Goal: Task Accomplishment & Management: Use online tool/utility

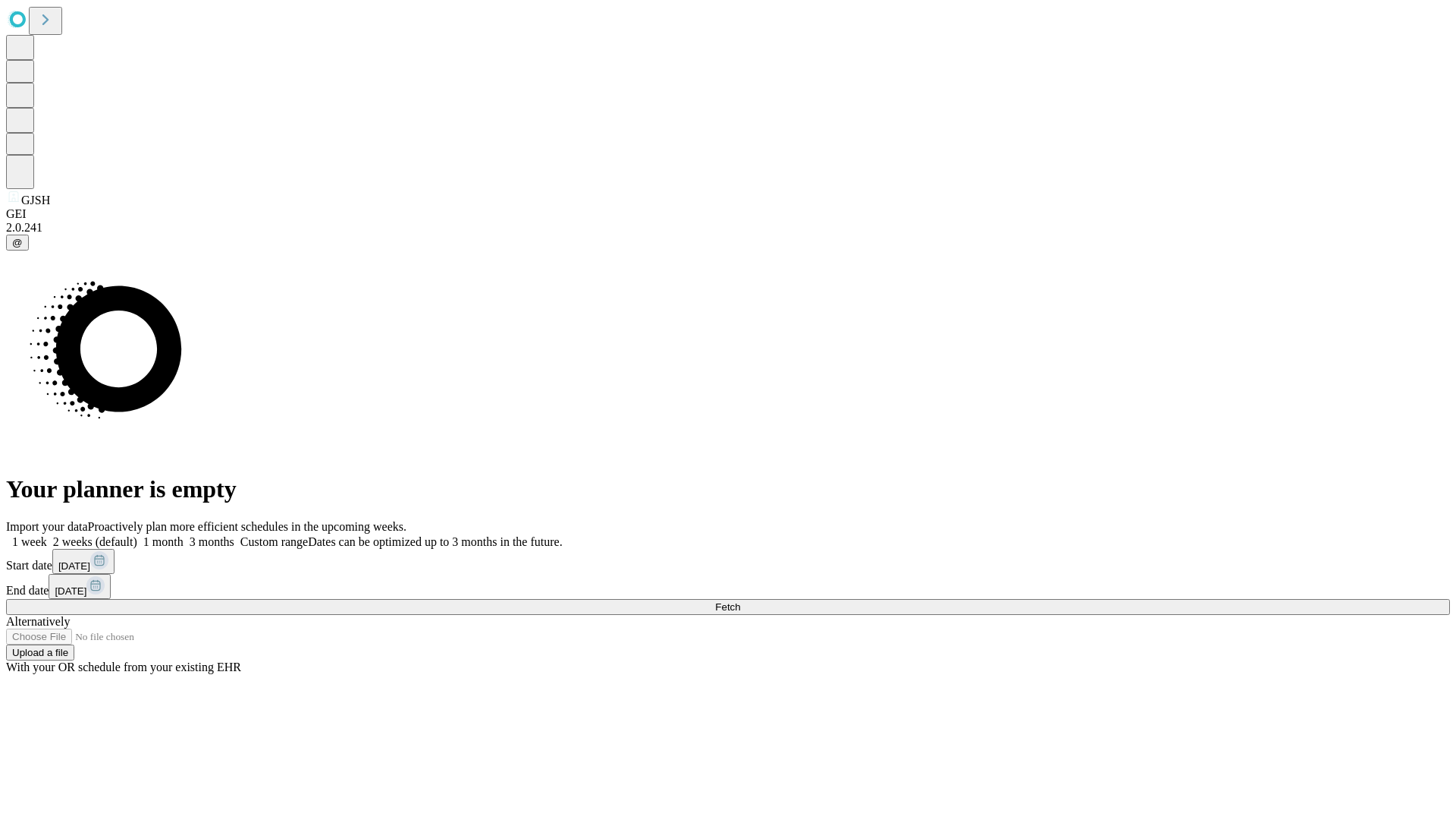
click at [740, 601] on span "Fetch" at bounding box center [728, 606] width 25 height 11
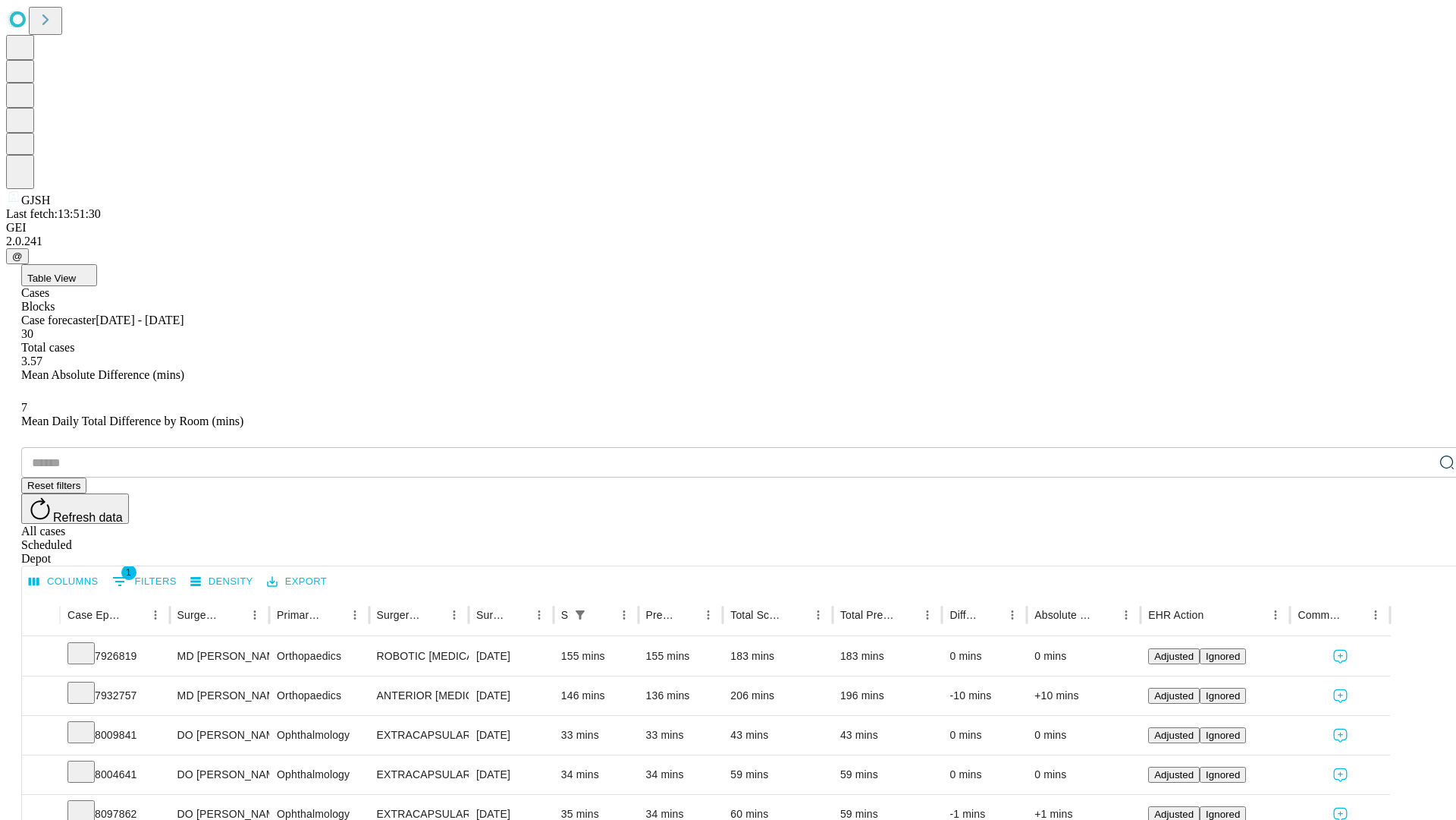
click at [75, 272] on span "Table View" at bounding box center [52, 278] width 49 height 11
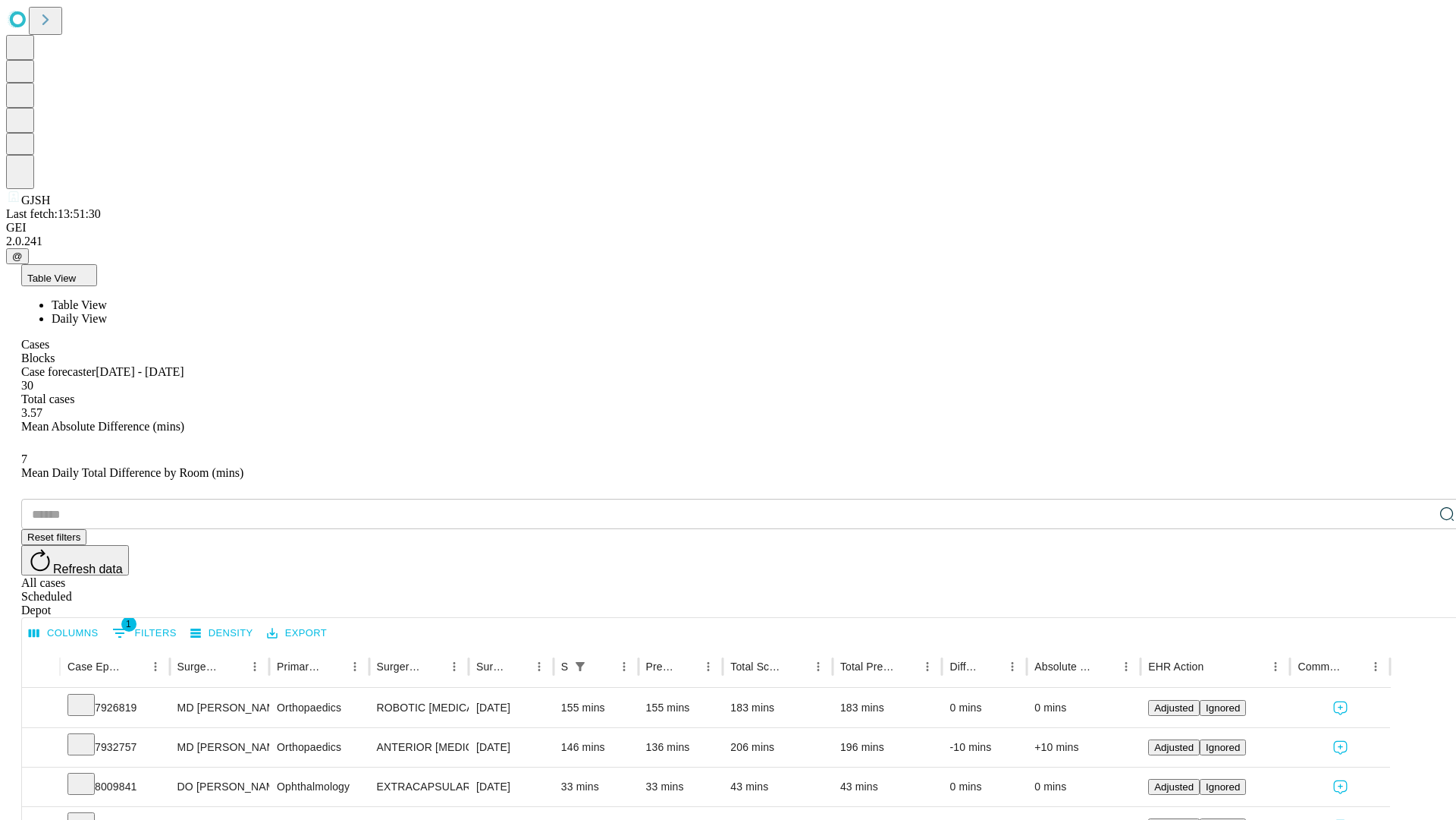
click at [107, 312] on span "Daily View" at bounding box center [79, 318] width 55 height 13
